Goal: Task Accomplishment & Management: Manage account settings

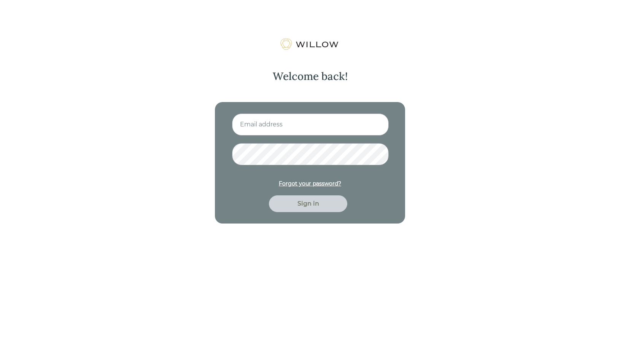
click at [343, 130] on input at bounding box center [310, 124] width 157 height 22
type input "[EMAIL_ADDRESS][DOMAIN_NAME]"
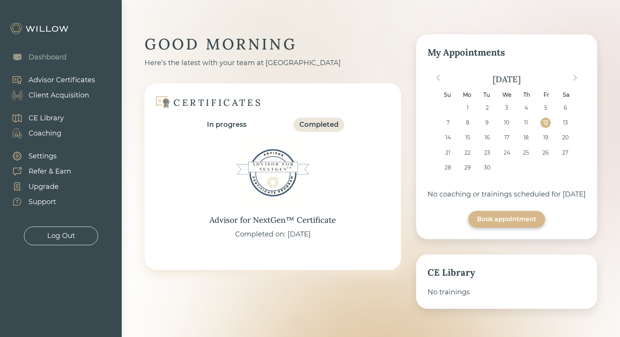
click at [51, 96] on div "Client Acquisition" at bounding box center [59, 95] width 61 height 10
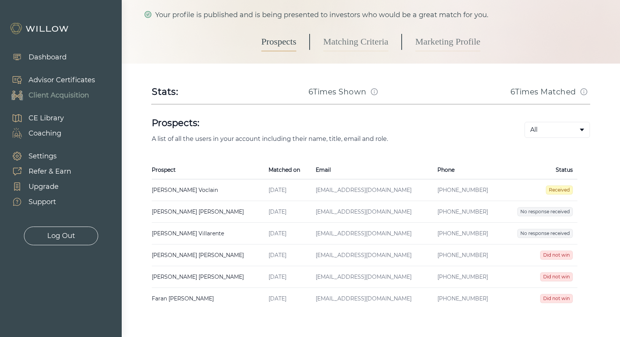
scroll to position [57, 0]
click at [219, 191] on td "[PERSON_NAME] Created on [DATE] Email [EMAIL_ADDRESS][DOMAIN_NAME] Phone [PHONE…" at bounding box center [208, 190] width 112 height 22
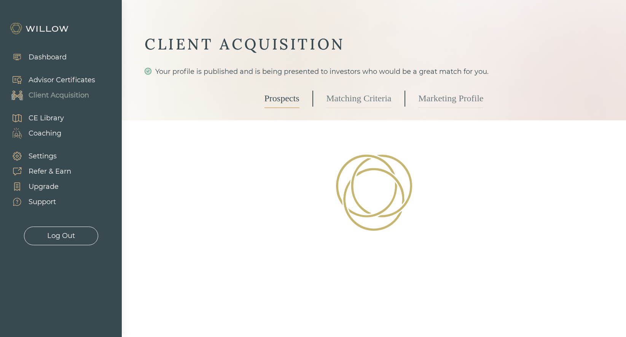
select select "3"
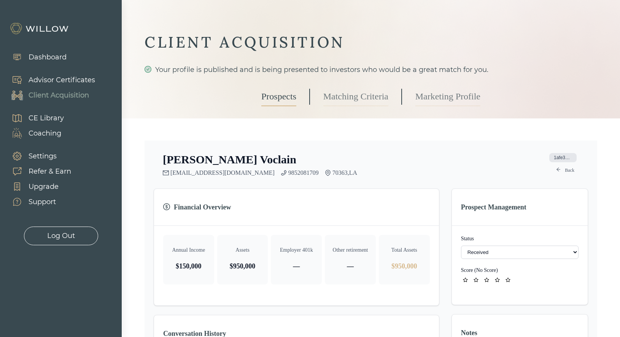
scroll to position [31, 0]
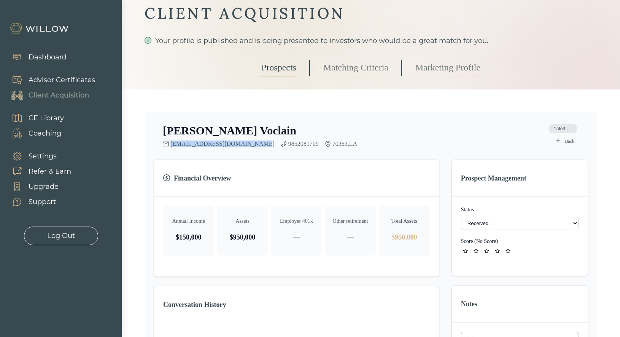
drag, startPoint x: 248, startPoint y: 143, endPoint x: 170, endPoint y: 143, distance: 77.6
click at [170, 143] on div "[EMAIL_ADDRESS][DOMAIN_NAME] 9852081709 70363 , LA" at bounding box center [260, 143] width 194 height 7
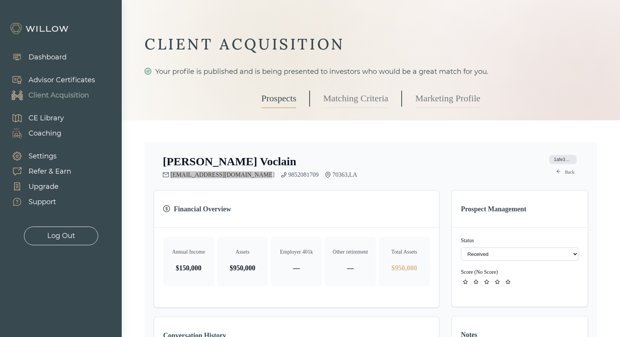
scroll to position [14, 0]
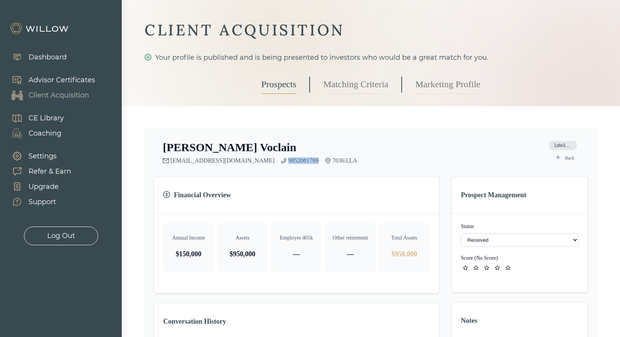
drag, startPoint x: 292, startPoint y: 159, endPoint x: 262, endPoint y: 160, distance: 30.1
click at [262, 160] on div "[EMAIL_ADDRESS][DOMAIN_NAME] 9852081709 70363 , LA" at bounding box center [260, 160] width 194 height 7
copy link "9852081709"
click at [497, 240] on select "- Not ready to move forward No response received Received Won (Matched) Bad lea…" at bounding box center [520, 239] width 118 height 13
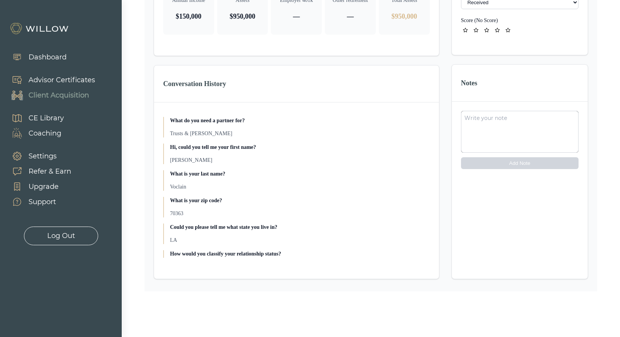
scroll to position [191, 0]
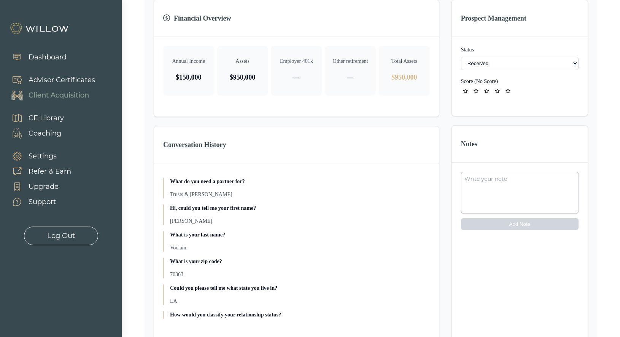
click at [43, 56] on div "Dashboard" at bounding box center [48, 57] width 38 height 10
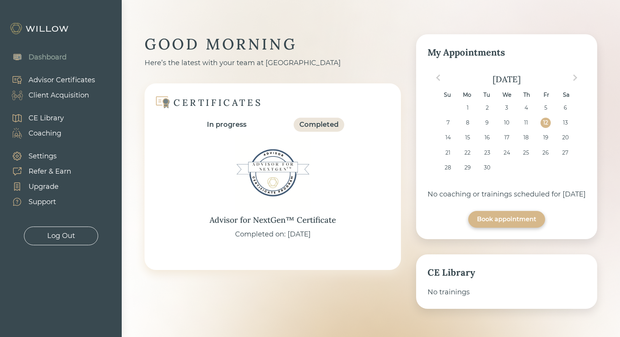
click at [39, 153] on div "Settings" at bounding box center [43, 156] width 28 height 10
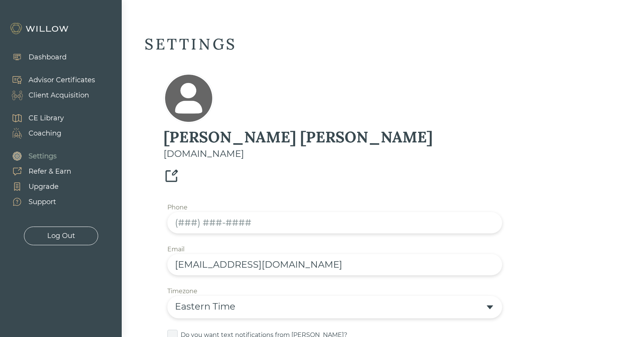
click at [78, 96] on div "Client Acquisition" at bounding box center [59, 95] width 61 height 10
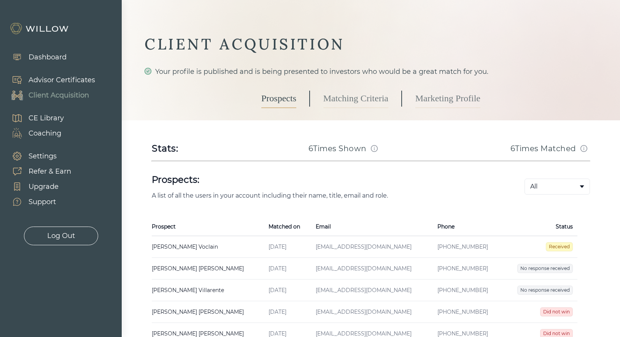
click at [450, 94] on link "Marketing Profile" at bounding box center [448, 98] width 65 height 19
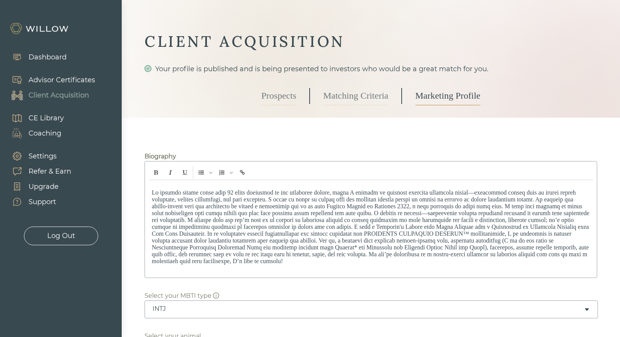
scroll to position [3, 0]
drag, startPoint x: 299, startPoint y: 236, endPoint x: 245, endPoint y: 236, distance: 53.7
click at [245, 236] on p at bounding box center [371, 226] width 438 height 75
drag, startPoint x: 346, startPoint y: 236, endPoint x: 377, endPoint y: 236, distance: 31.2
click at [377, 236] on p "CERTIFIED FINANCIAL PLANNER™ certification, I am committed to helping clients n…" at bounding box center [371, 226] width 438 height 75
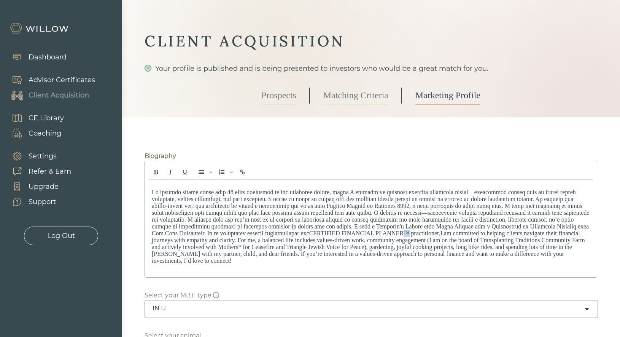
drag, startPoint x: 345, startPoint y: 234, endPoint x: 339, endPoint y: 234, distance: 6.5
click at [339, 234] on p "CERTIFIED FINANCIAL PLANNER™ practitioner, I am committed to helping clients na…" at bounding box center [371, 226] width 438 height 75
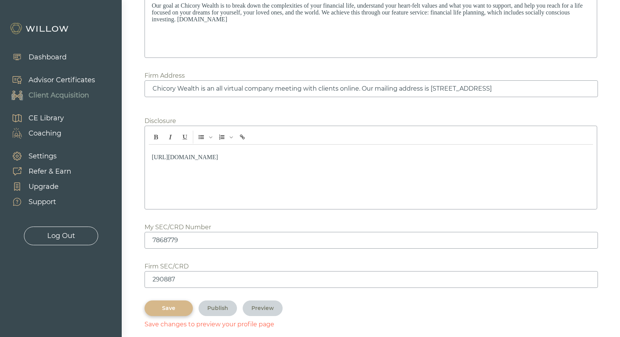
scroll to position [963, 0]
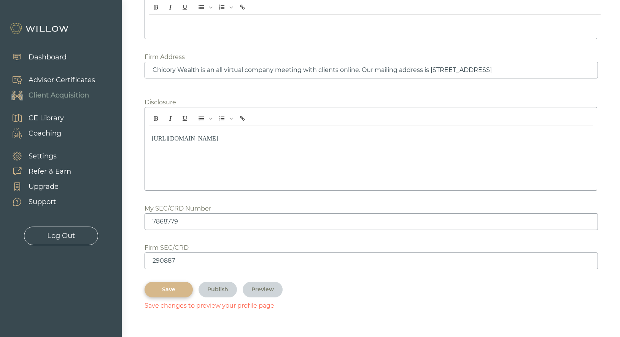
click at [169, 289] on div "Save" at bounding box center [168, 289] width 31 height 8
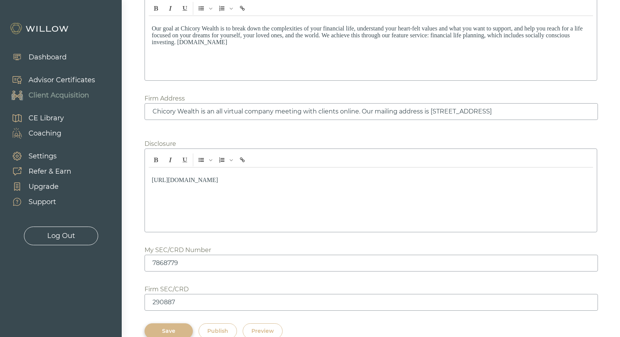
scroll to position [967, 0]
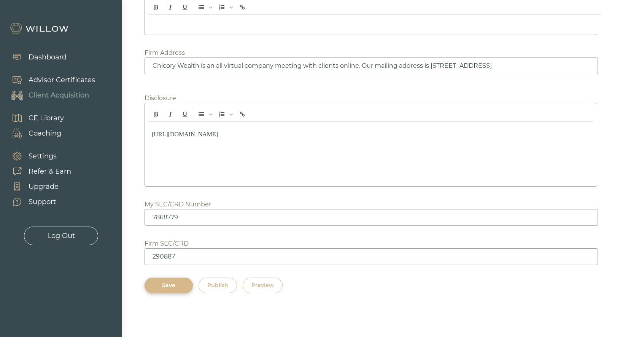
click at [223, 281] on div "Publish" at bounding box center [217, 285] width 21 height 8
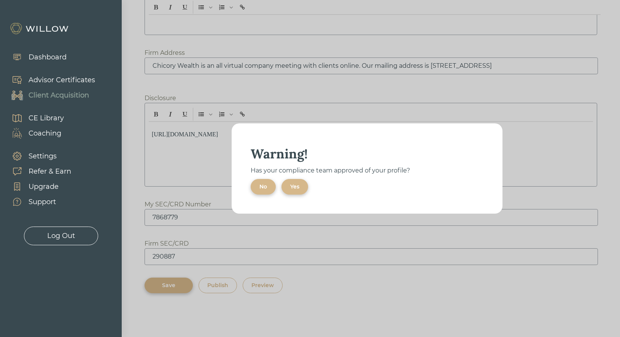
click at [296, 185] on div "Yes" at bounding box center [294, 187] width 9 height 8
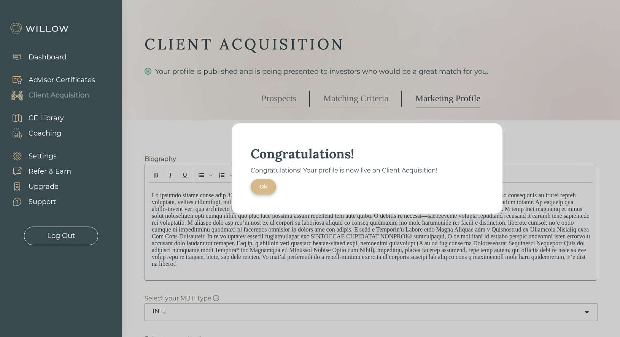
click at [261, 186] on div "Ok" at bounding box center [264, 187] width 8 height 8
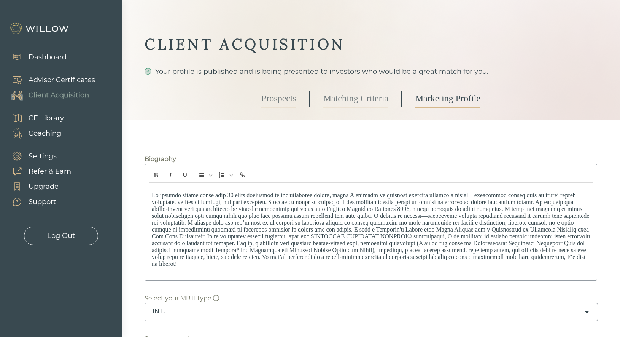
click at [271, 103] on link "Prospects" at bounding box center [278, 98] width 35 height 19
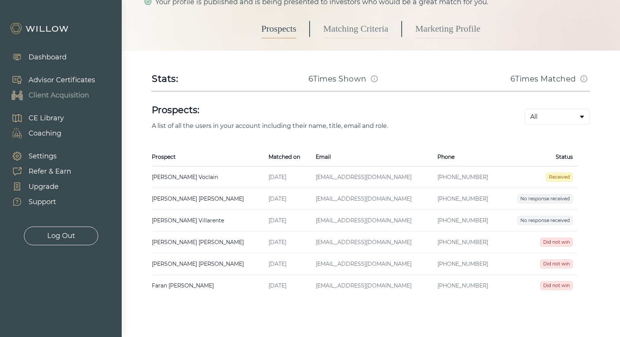
scroll to position [84, 0]
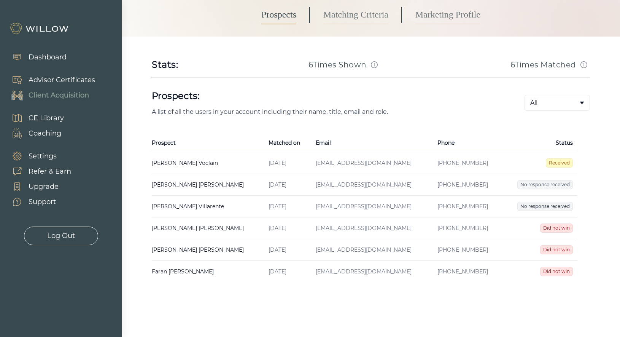
click at [556, 228] on span "Did not win" at bounding box center [556, 227] width 33 height 9
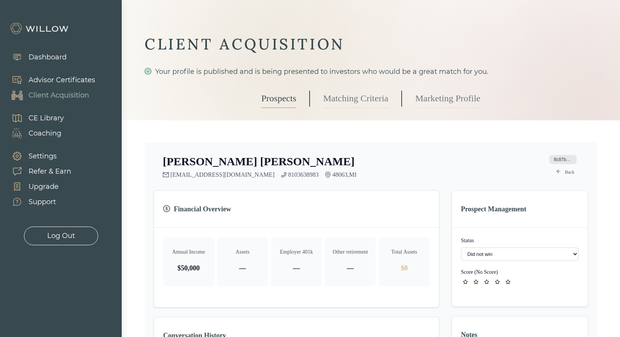
click at [522, 255] on select "- Not ready to move forward No response received Received Won (Matched) Bad lea…" at bounding box center [520, 253] width 118 height 13
select select "2"
click at [515, 253] on select "- Not ready to move forward No response received Received Won (Matched) Bad lea…" at bounding box center [520, 253] width 118 height 13
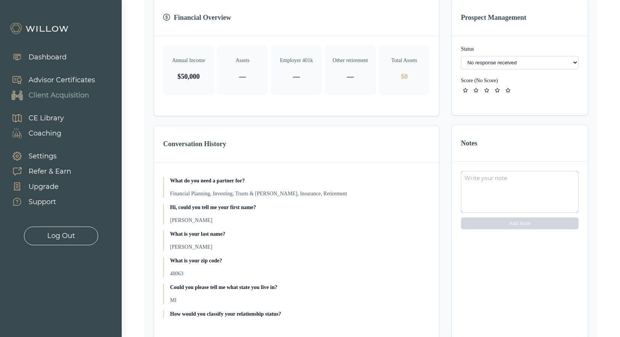
scroll to position [252, 0]
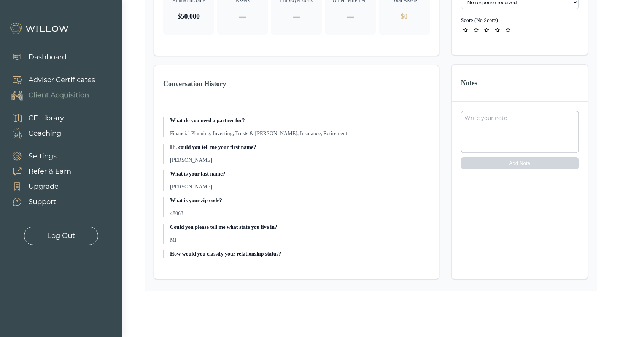
click at [474, 306] on div at bounding box center [310, 168] width 620 height 337
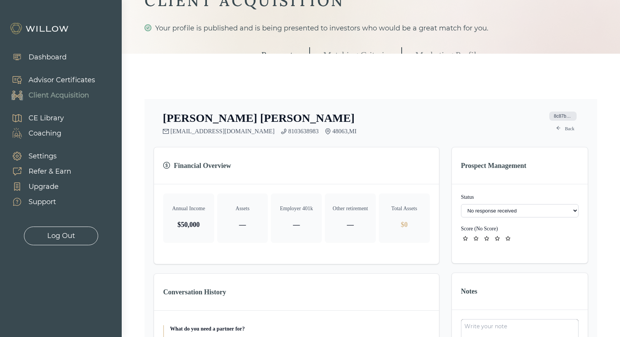
scroll to position [0, 0]
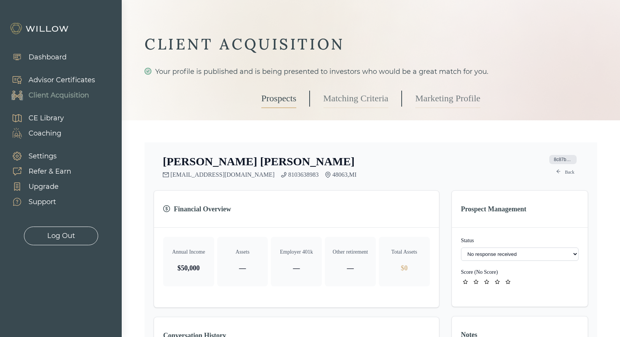
click at [282, 99] on link "Prospects" at bounding box center [278, 98] width 35 height 19
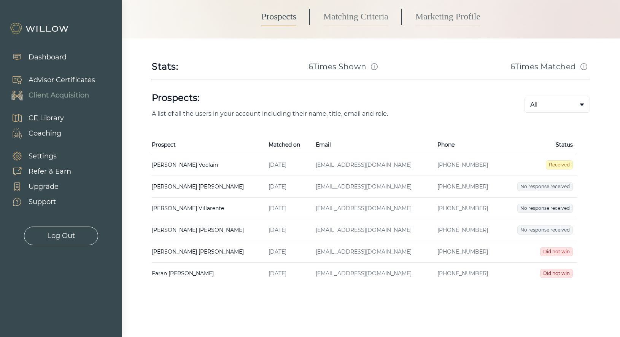
scroll to position [90, 0]
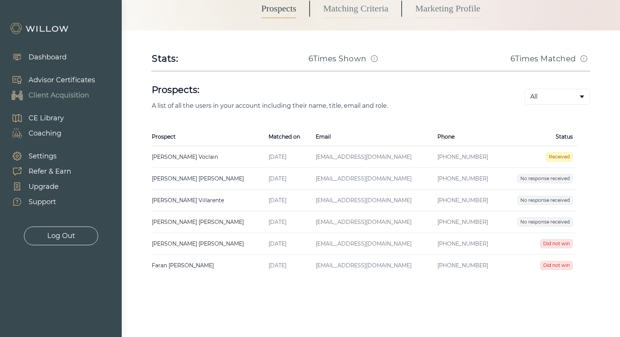
click at [554, 244] on span "Did not win" at bounding box center [556, 243] width 33 height 9
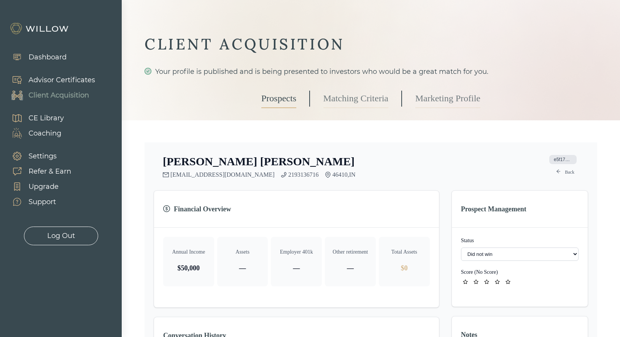
click at [521, 253] on select "- Not ready to move forward No response received Received Won (Matched) Bad lea…" at bounding box center [520, 253] width 118 height 13
select select "2"
click at [279, 99] on link "Prospects" at bounding box center [278, 98] width 35 height 19
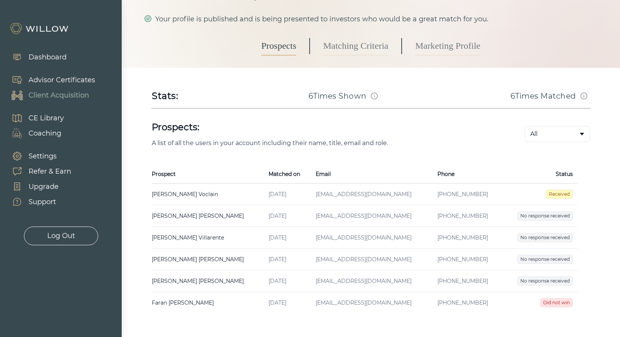
scroll to position [90, 0]
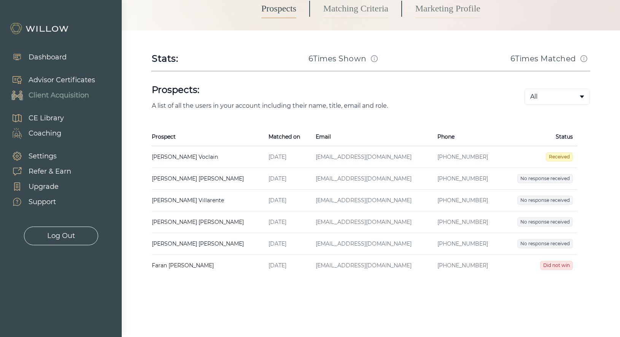
click at [552, 263] on span "Did not win" at bounding box center [556, 265] width 33 height 9
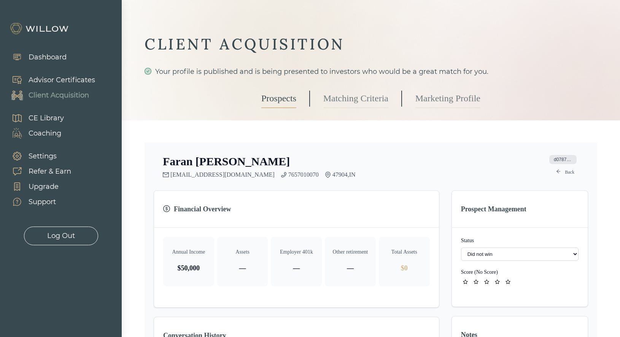
click at [537, 256] on select "- Not ready to move forward No response received Received Won (Matched) Bad lea…" at bounding box center [520, 253] width 118 height 13
select select "2"
click at [272, 97] on link "Prospects" at bounding box center [278, 98] width 35 height 19
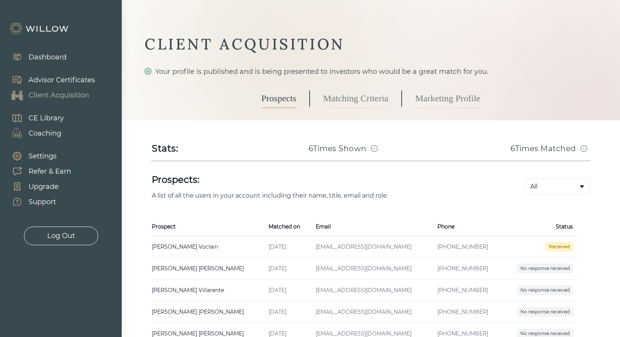
scroll to position [90, 0]
